Goal: Task Accomplishment & Management: Manage account settings

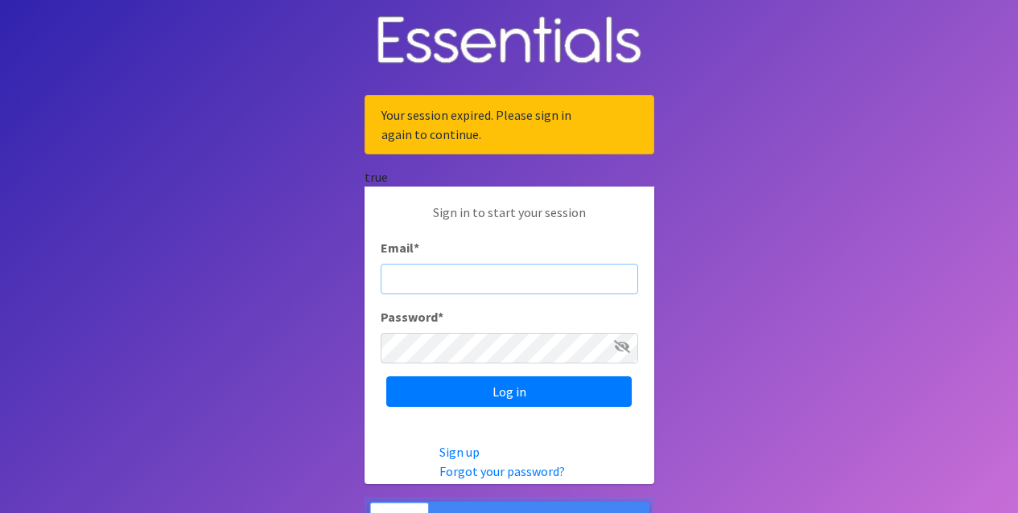
type input "[EMAIL_ADDRESS][DOMAIN_NAME]"
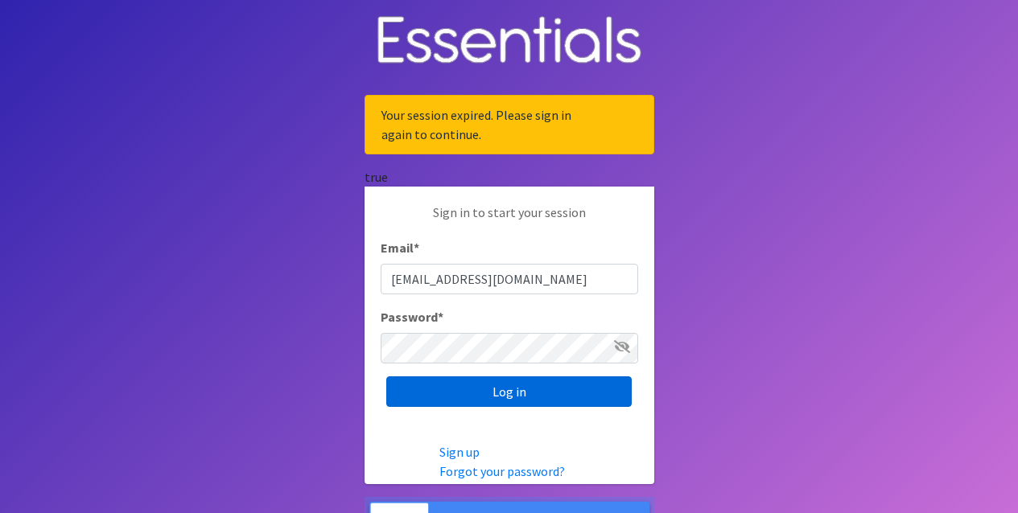
click at [469, 382] on input "Log in" at bounding box center [508, 392] width 245 height 31
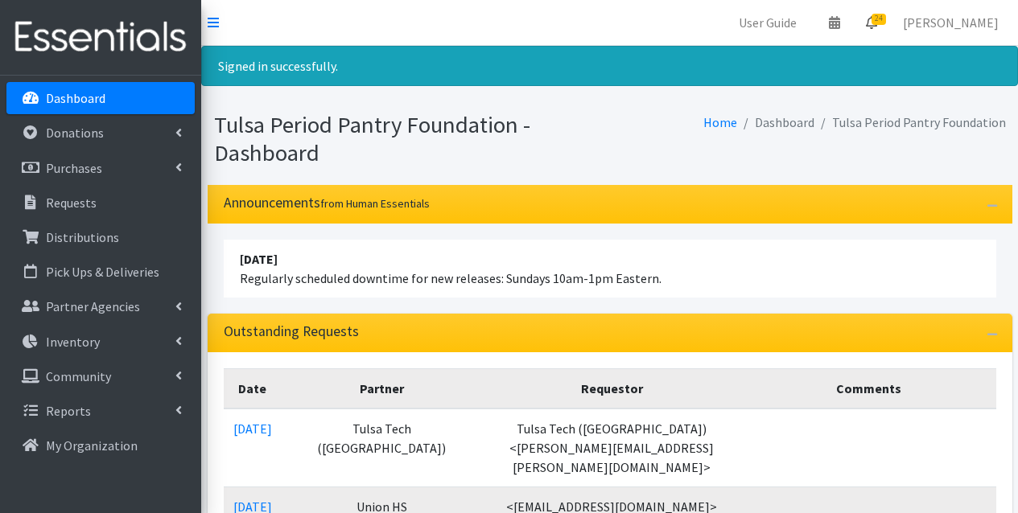
click at [877, 18] on icon at bounding box center [871, 22] width 11 height 13
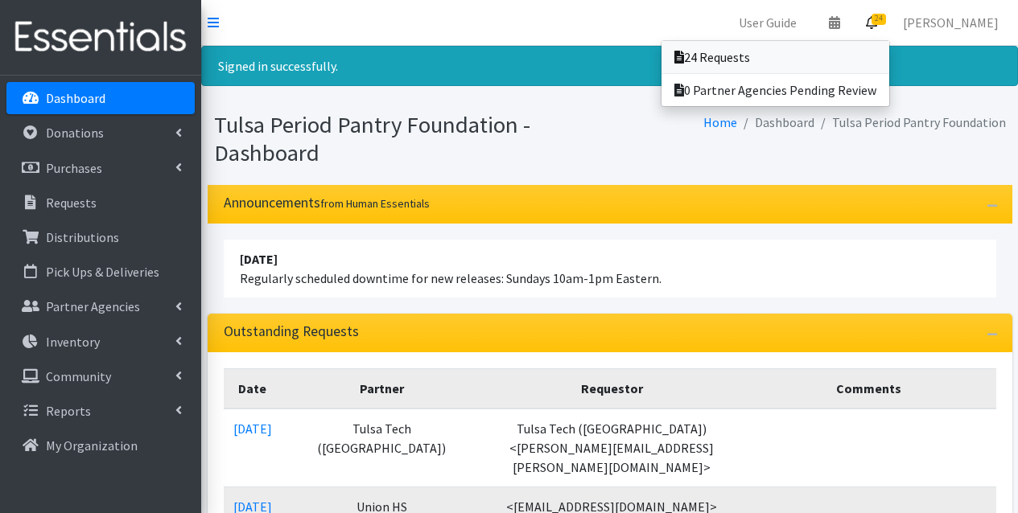
click at [826, 51] on link "24 Requests" at bounding box center [775, 57] width 228 height 32
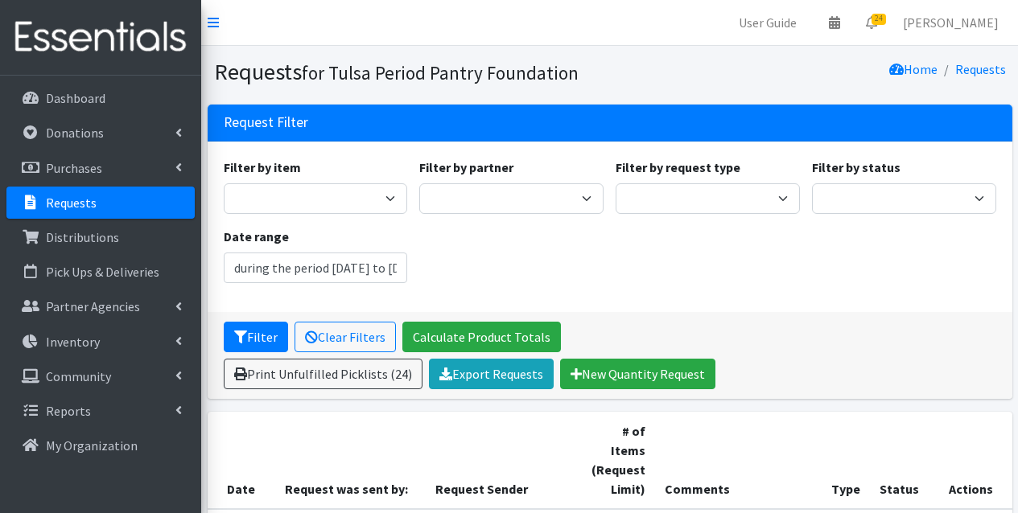
type input "August 6, 2025 - November 6, 2025"
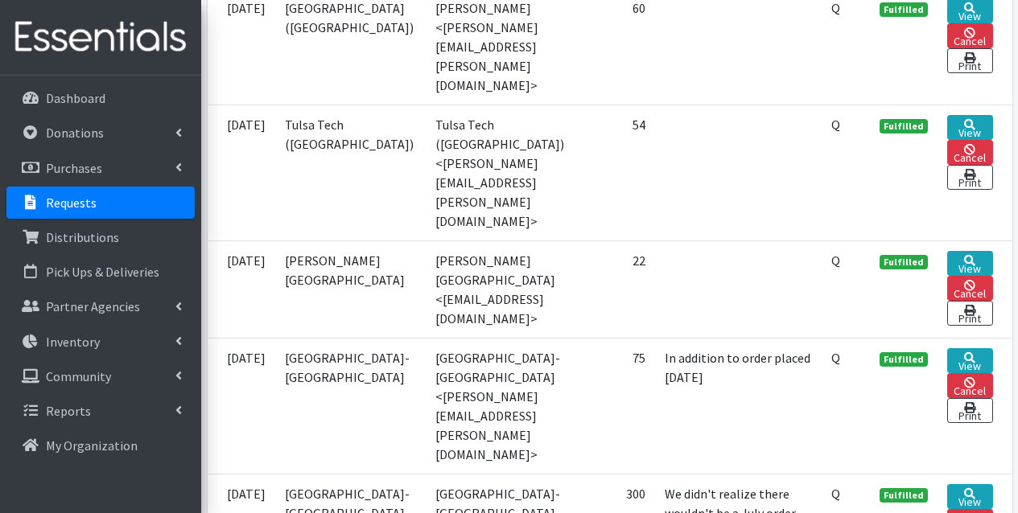
scroll to position [3062, 0]
click at [985, 250] on link "View" at bounding box center [970, 262] width 46 height 25
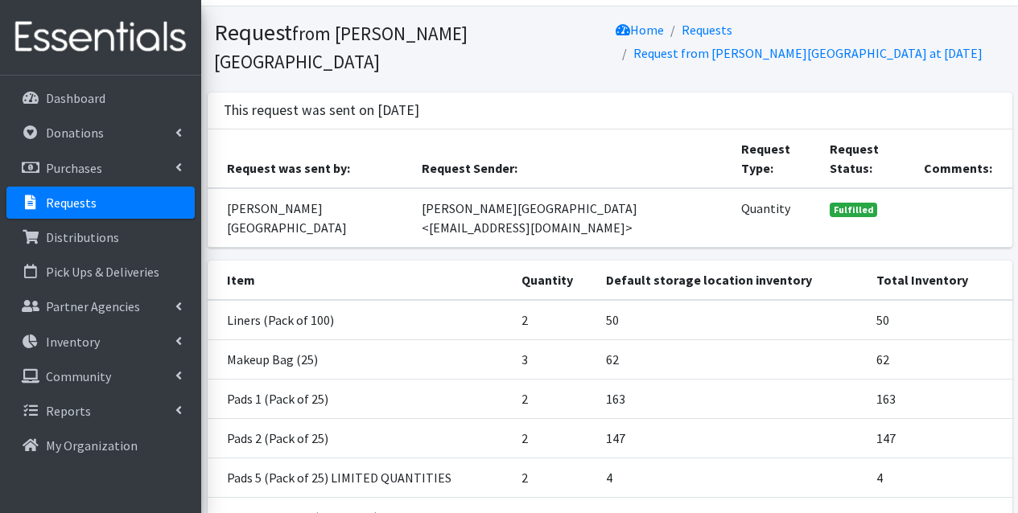
scroll to position [34, 0]
